Goal: Task Accomplishment & Management: Use online tool/utility

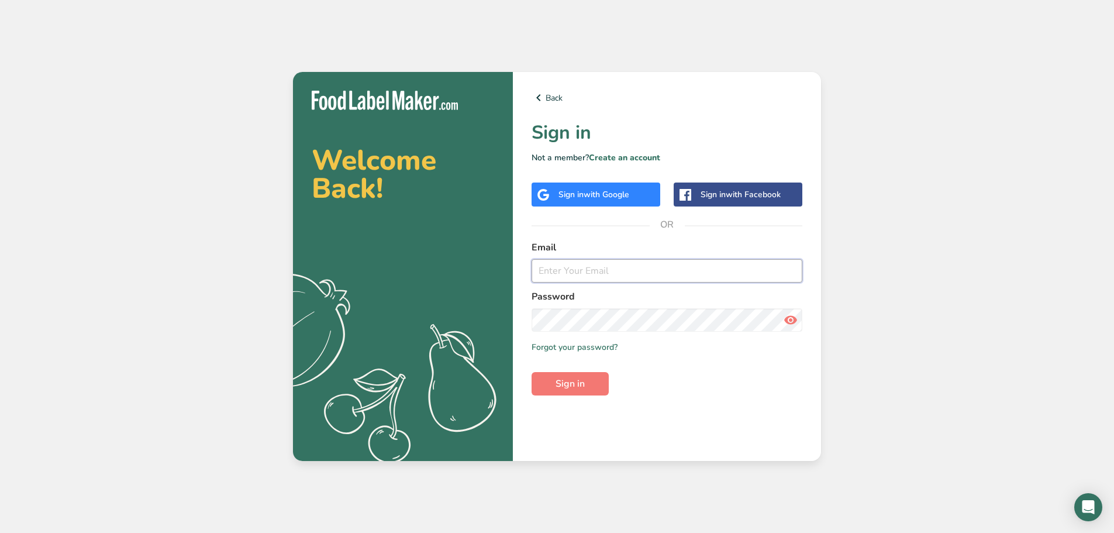
type input "[EMAIL_ADDRESS][DOMAIN_NAME]"
click at [592, 364] on form "Email [EMAIL_ADDRESS][DOMAIN_NAME] Password Remember me Forgot your password? S…" at bounding box center [667, 317] width 271 height 155
click at [587, 376] on button "Sign in" at bounding box center [570, 383] width 77 height 23
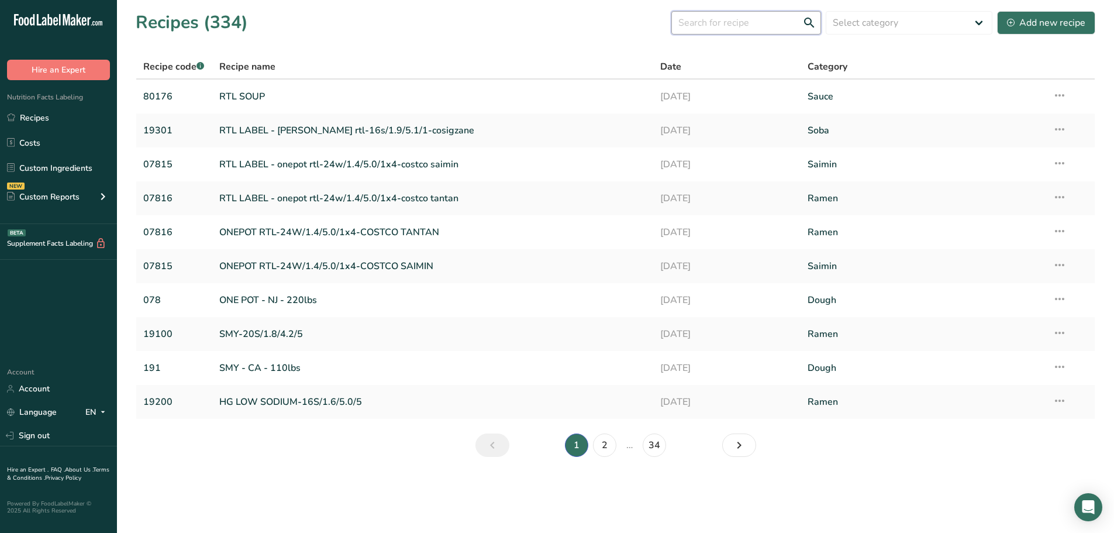
click at [784, 28] on input "text" at bounding box center [746, 22] width 150 height 23
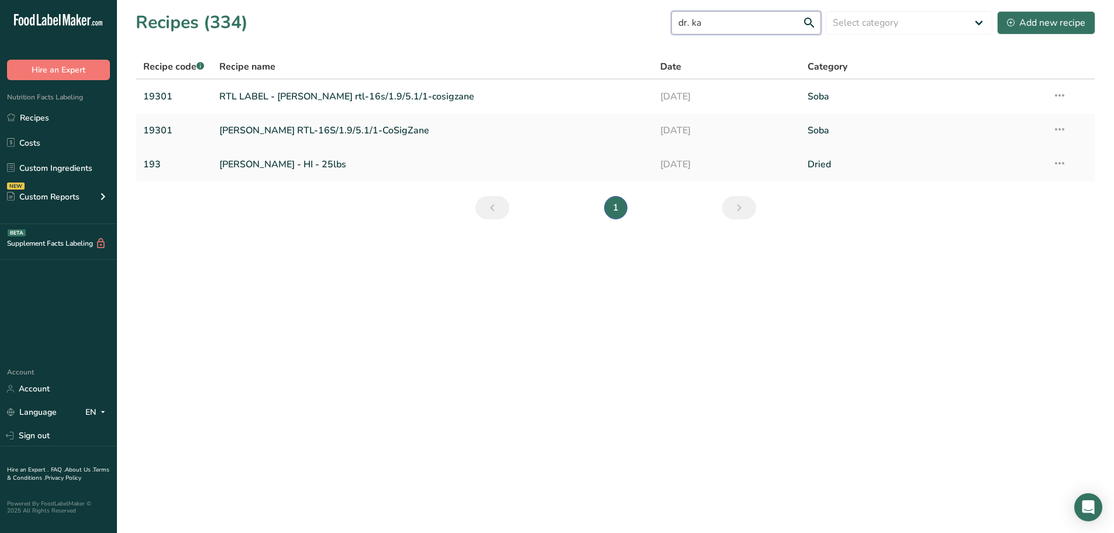
type input "dr. ka"
click at [307, 163] on link "[PERSON_NAME] - HI - 25lbs" at bounding box center [432, 164] width 427 height 25
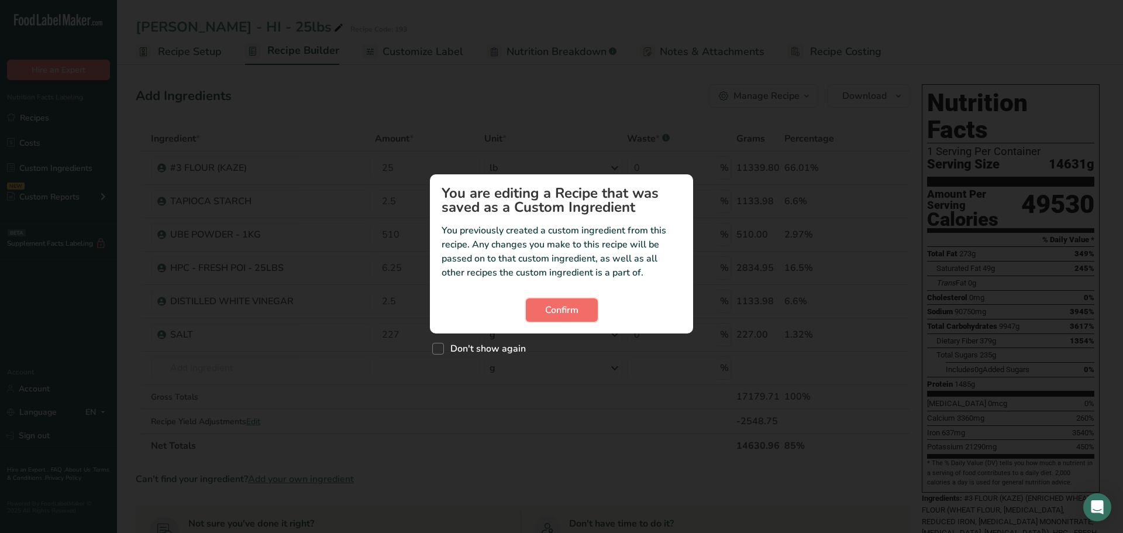
click at [554, 304] on span "Confirm" at bounding box center [561, 310] width 33 height 14
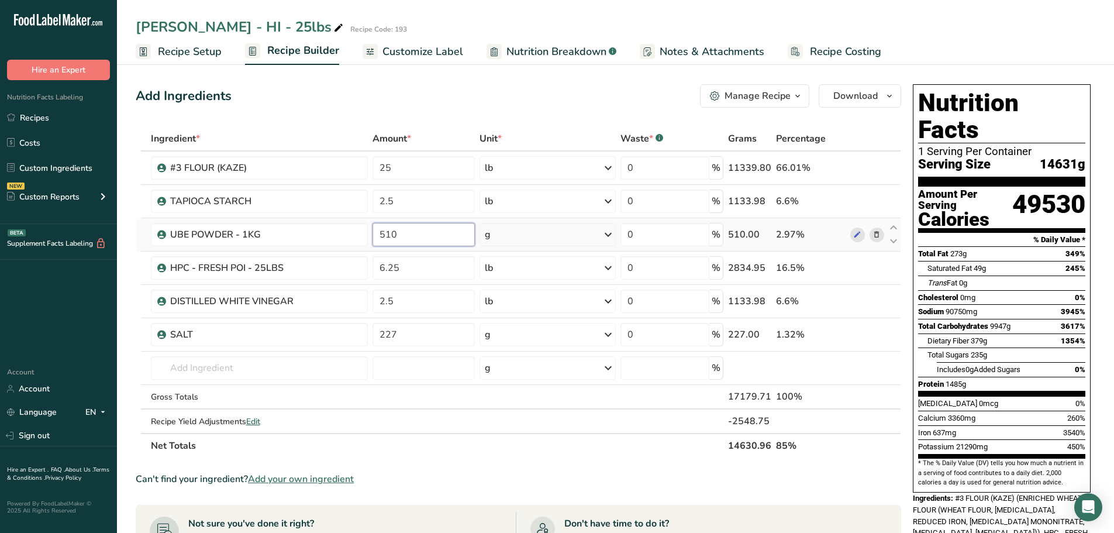
click at [434, 231] on input "510" at bounding box center [424, 234] width 103 height 23
type input "512"
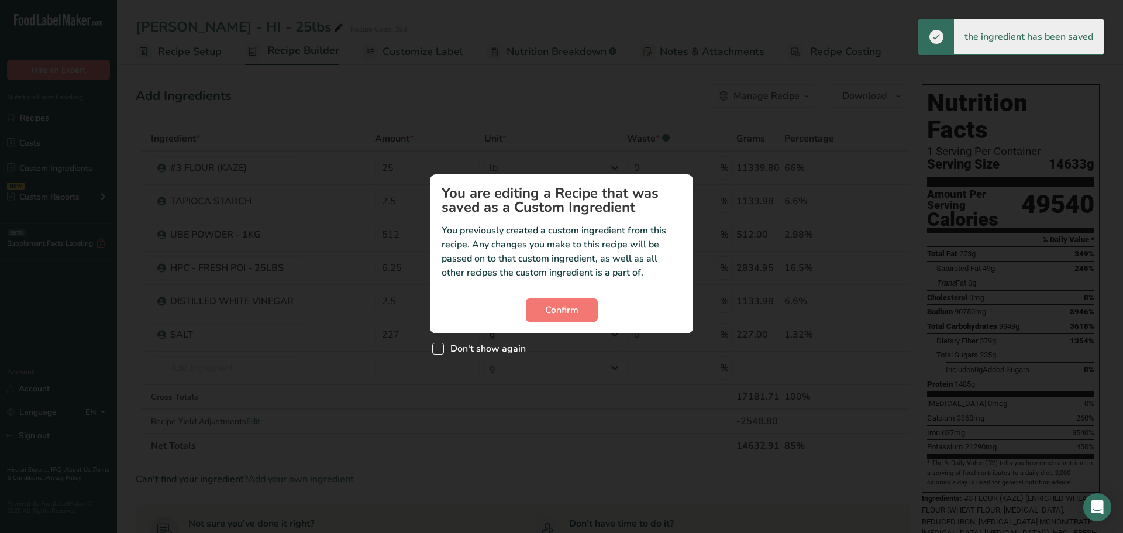
click at [435, 348] on span "Custom ingredient modal" at bounding box center [438, 349] width 12 height 12
click at [435, 348] on input "Don't show again" at bounding box center [436, 349] width 8 height 8
checkbox input "true"
click at [535, 318] on button "Confirm" at bounding box center [562, 309] width 72 height 23
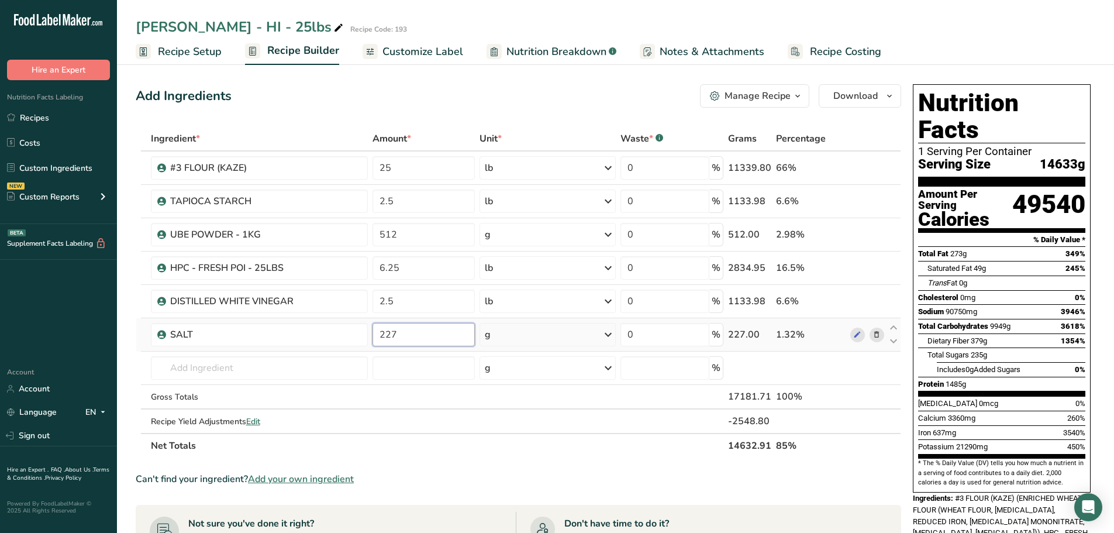
click at [416, 337] on input "227" at bounding box center [424, 334] width 103 height 23
type input "225"
click at [480, 454] on div "Ingredient * Amount * Unit * Waste * .a-a{fill:#347362;}.b-a{fill:#fff;} Grams …" at bounding box center [518, 292] width 765 height 332
click at [434, 51] on span "Customize Label" at bounding box center [422, 52] width 81 height 16
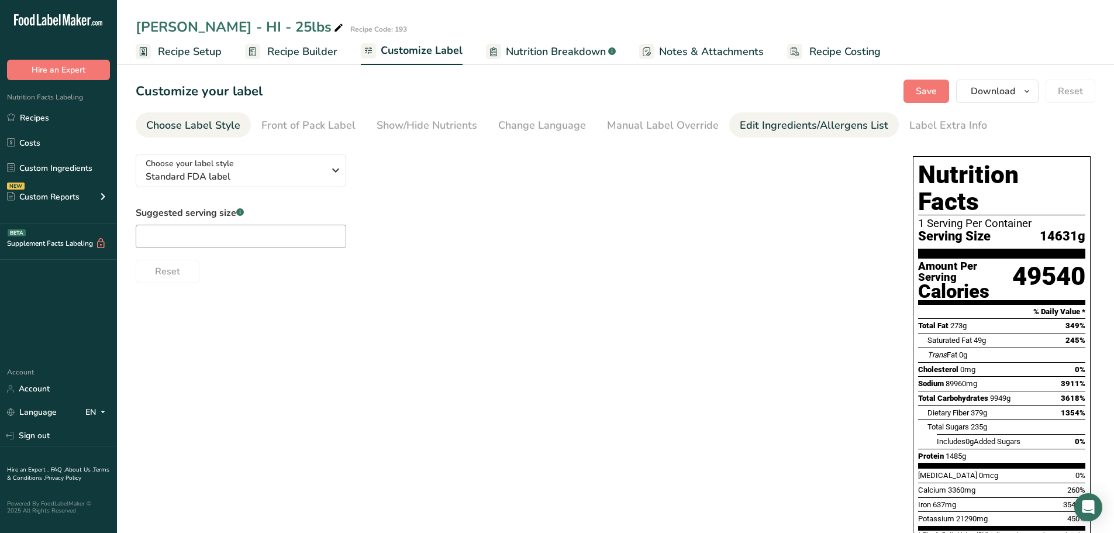
click at [836, 123] on div "Edit Ingredients/Allergens List" at bounding box center [814, 126] width 149 height 16
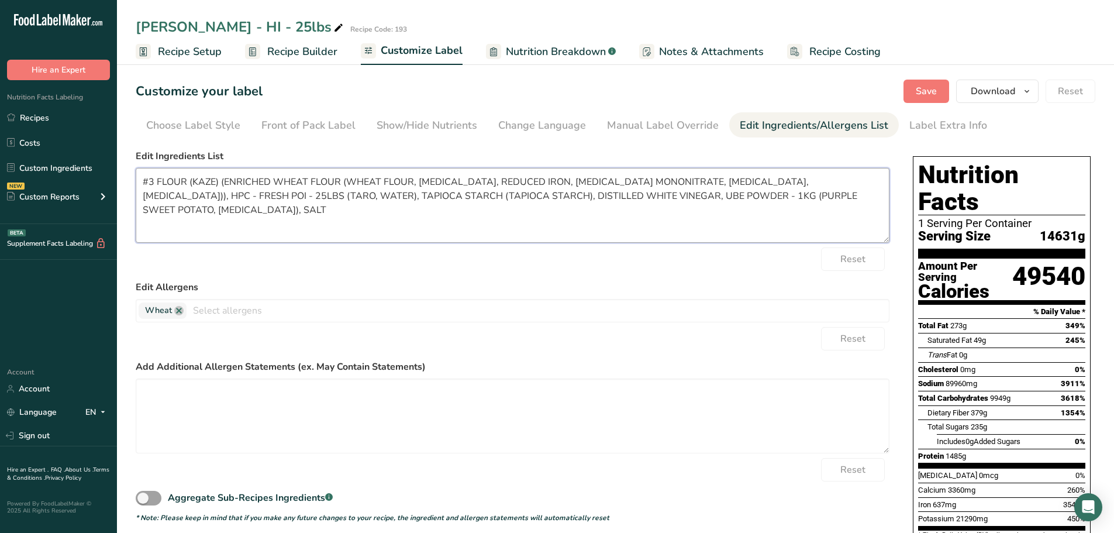
drag, startPoint x: 850, startPoint y: 197, endPoint x: -61, endPoint y: 160, distance: 911.8
click at [0, 160] on html ".a-20{fill:#fff;} Hire an Expert Nutrition Facts Labeling Recipes Costs Custom …" at bounding box center [557, 349] width 1114 height 699
click at [62, 121] on link "Recipes" at bounding box center [58, 117] width 117 height 22
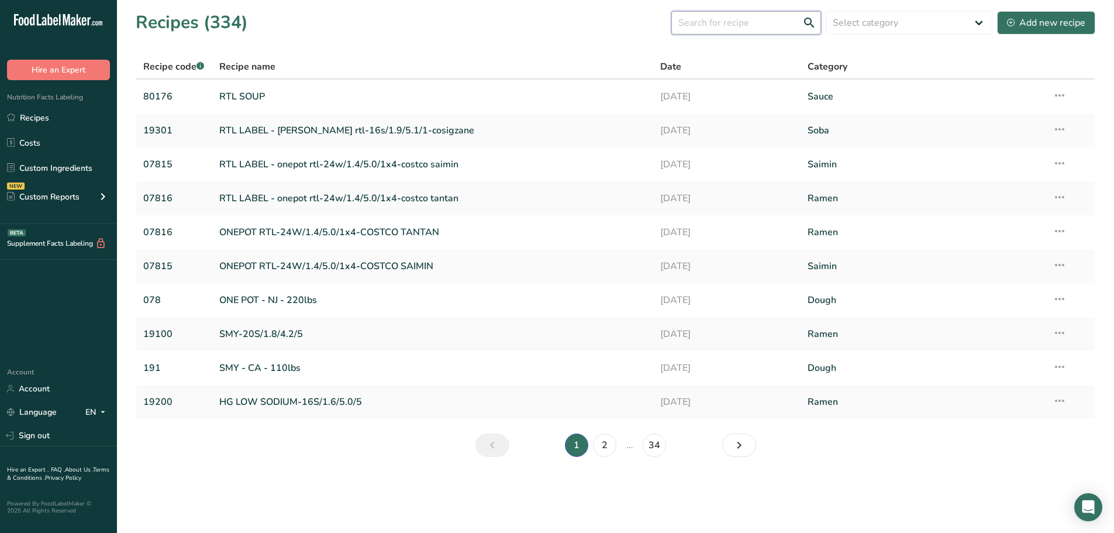
click at [727, 21] on input "text" at bounding box center [746, 22] width 150 height 23
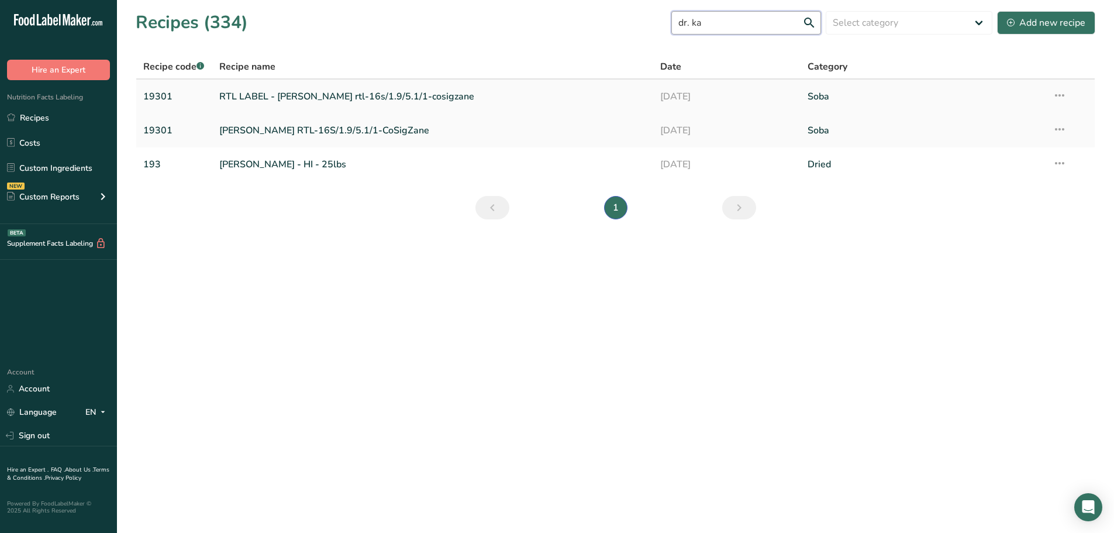
type input "dr. ka"
click at [346, 97] on link "RTL LABEL - [PERSON_NAME] rtl-16s/1.9/5.1/1-cosigzane" at bounding box center [432, 96] width 427 height 25
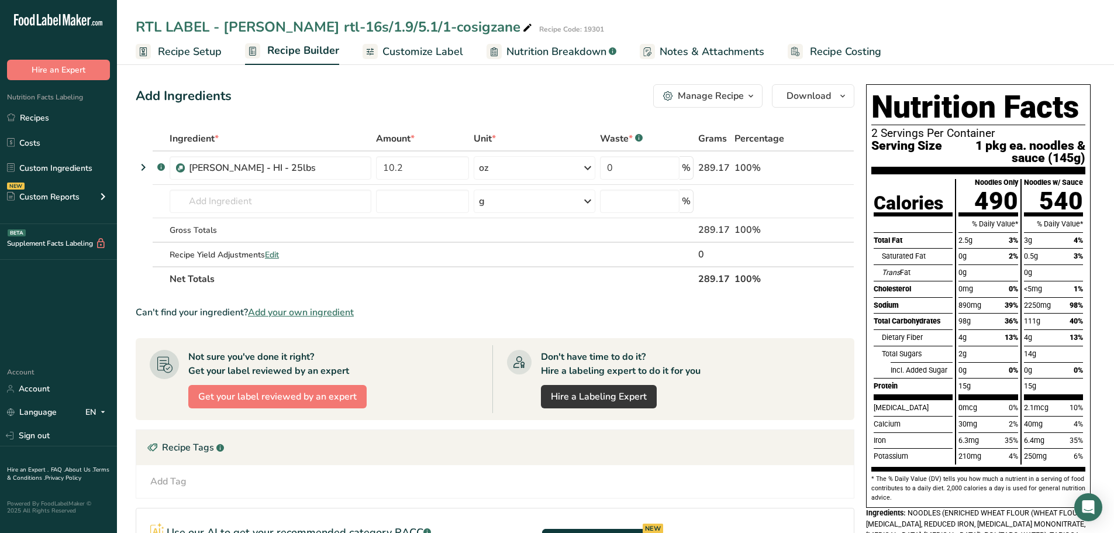
click at [448, 54] on span "Customize Label" at bounding box center [422, 52] width 81 height 16
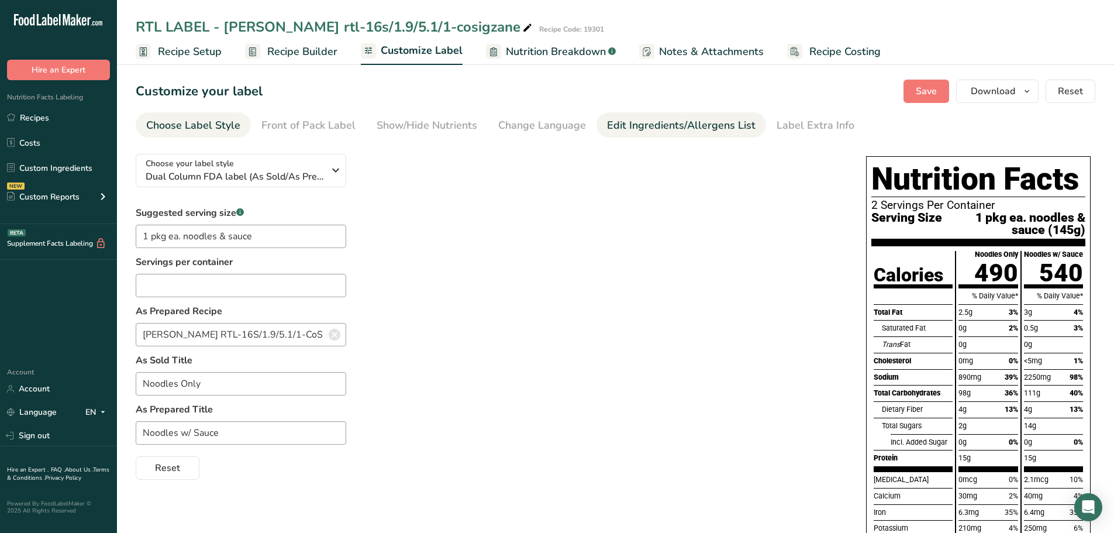
click at [687, 122] on div "Edit Ingredients/Allergens List" at bounding box center [681, 126] width 149 height 16
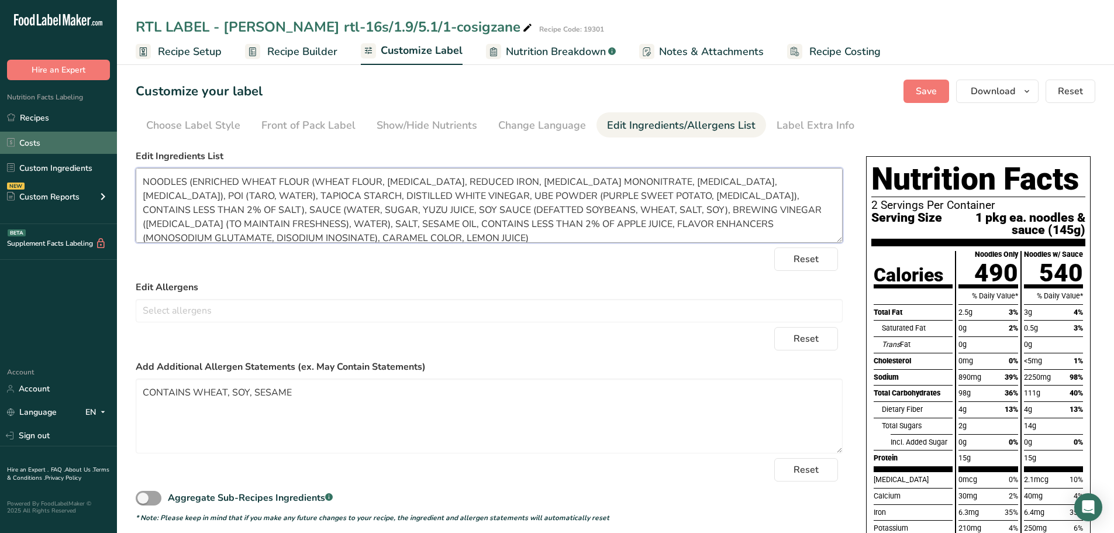
drag, startPoint x: 378, startPoint y: 235, endPoint x: 40, endPoint y: 139, distance: 351.3
click at [40, 139] on div ".a-20{fill:#fff;} Hire an Expert Nutrition Facts Labeling Recipes Costs Custom …" at bounding box center [557, 370] width 1114 height 741
drag, startPoint x: 353, startPoint y: 396, endPoint x: 75, endPoint y: 374, distance: 278.6
click at [75, 374] on div ".a-20{fill:#fff;} Hire an Expert Nutrition Facts Labeling Recipes Costs Custom …" at bounding box center [557, 370] width 1114 height 741
click at [1015, 92] on span "Download" at bounding box center [993, 91] width 44 height 14
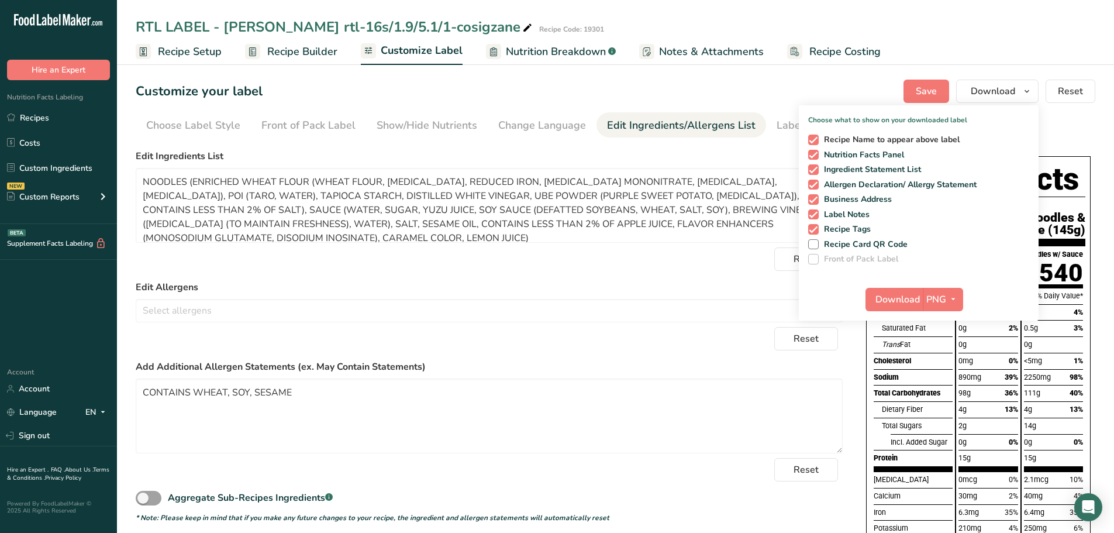
click at [814, 144] on span at bounding box center [813, 139] width 11 height 11
click at [814, 143] on input "Recipe Name to appear above label" at bounding box center [812, 140] width 8 height 8
checkbox input "false"
click at [817, 168] on span at bounding box center [813, 169] width 11 height 11
click at [816, 168] on input "Ingredient Statement List" at bounding box center [812, 169] width 8 height 8
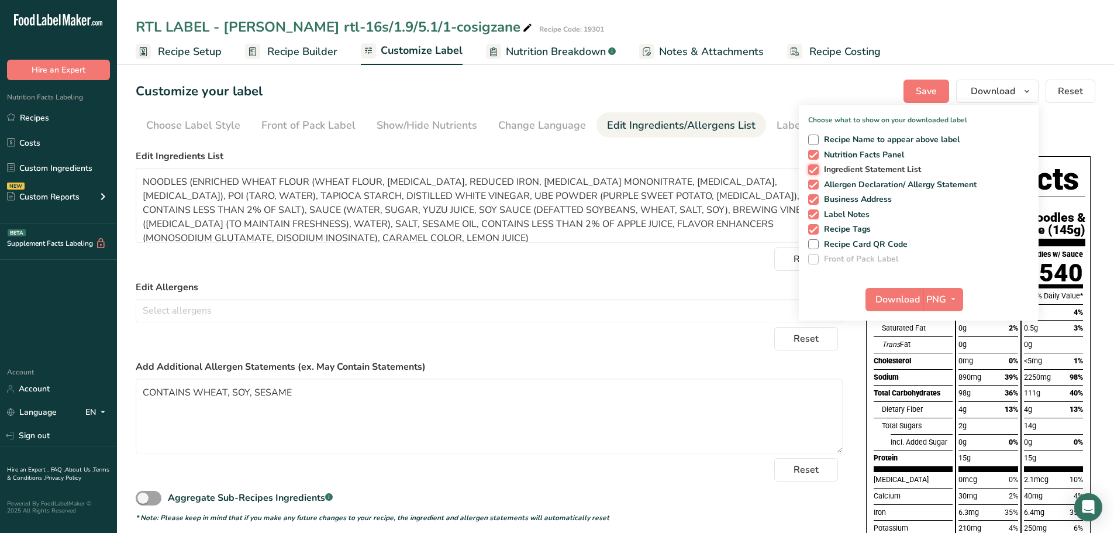
checkbox input "false"
click at [815, 185] on span at bounding box center [813, 185] width 11 height 11
click at [815, 185] on input "Allergen Declaration/ Allergy Statement" at bounding box center [812, 185] width 8 height 8
checkbox input "false"
click at [815, 198] on span at bounding box center [813, 199] width 11 height 11
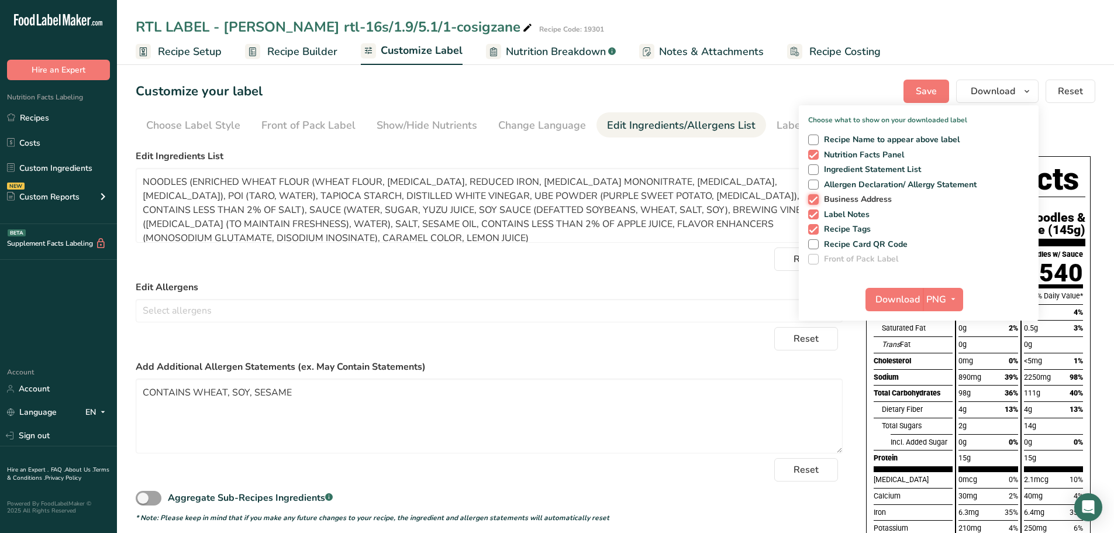
click at [815, 198] on input "Business Address" at bounding box center [812, 199] width 8 height 8
checkbox input "false"
click at [812, 218] on span at bounding box center [813, 214] width 11 height 11
click at [812, 218] on input "Label Notes" at bounding box center [812, 215] width 8 height 8
checkbox input "false"
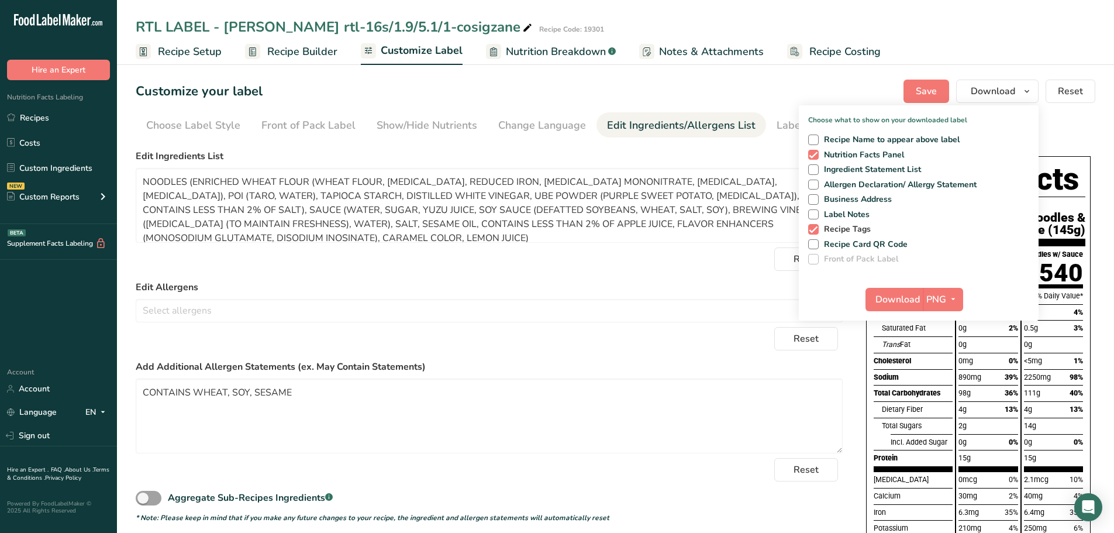
click at [812, 230] on span at bounding box center [813, 229] width 11 height 11
click at [812, 230] on input "Recipe Tags" at bounding box center [812, 229] width 8 height 8
checkbox input "false"
click at [887, 298] on span "Download" at bounding box center [897, 299] width 44 height 14
